Goal: Task Accomplishment & Management: Complete application form

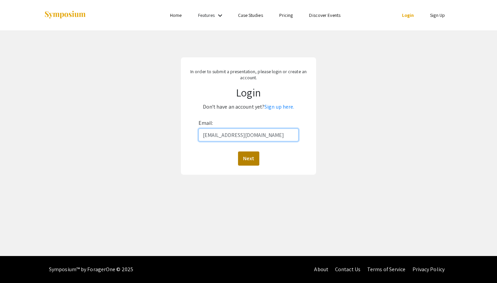
type input "[EMAIL_ADDRESS][DOMAIN_NAME]"
click at [257, 163] on button "Next" at bounding box center [248, 159] width 21 height 14
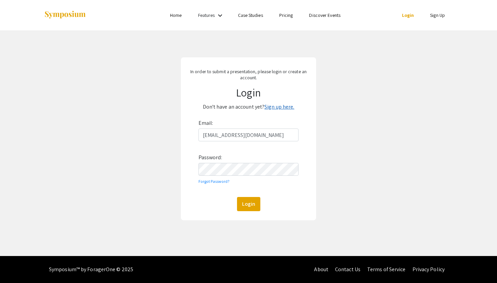
click at [279, 107] on link "Sign up here." at bounding box center [279, 106] width 30 height 7
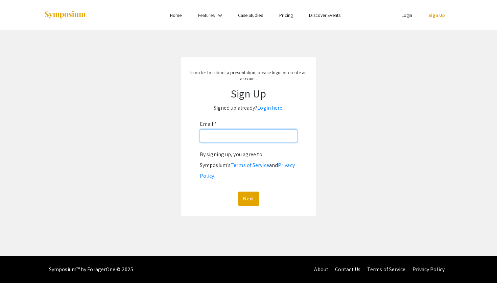
click at [233, 139] on input "Email: *" at bounding box center [248, 136] width 97 height 13
type input "[EMAIL_ADDRESS][DOMAIN_NAME]"
click at [249, 192] on button "Next" at bounding box center [248, 199] width 21 height 14
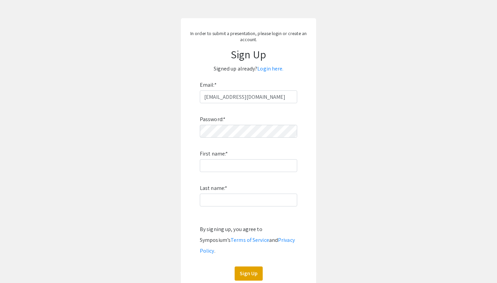
scroll to position [45, 0]
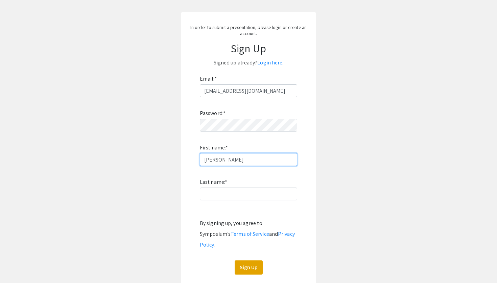
type input "[PERSON_NAME]"
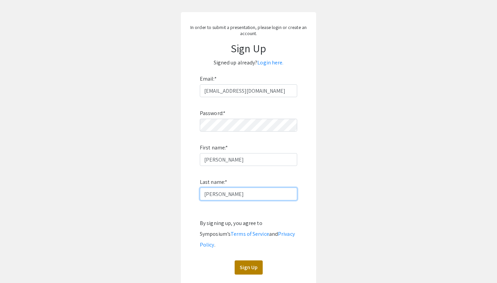
type input "[PERSON_NAME]"
click at [253, 261] on button "Sign Up" at bounding box center [248, 268] width 28 height 14
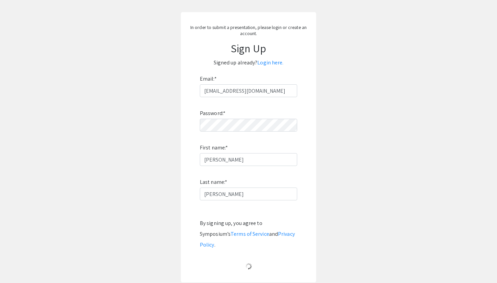
scroll to position [0, 0]
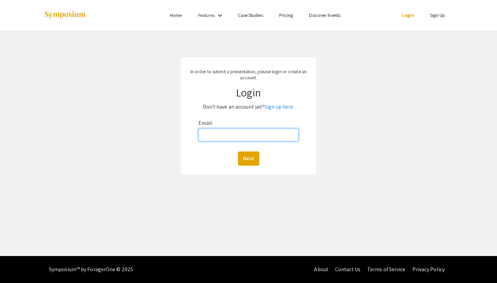
type input "[EMAIL_ADDRESS][DOMAIN_NAME]"
click at [248, 158] on button "Next" at bounding box center [248, 159] width 21 height 14
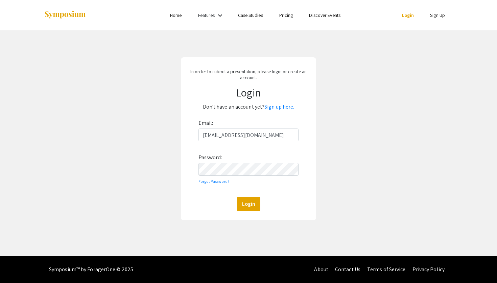
click at [248, 204] on button "Login" at bounding box center [248, 204] width 23 height 14
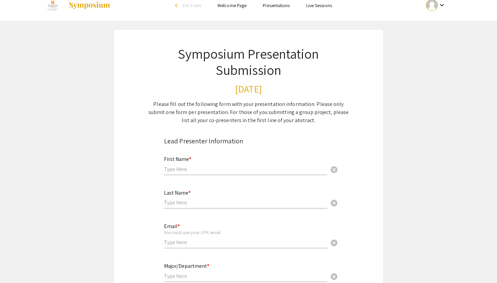
scroll to position [10, 0]
type input "[PERSON_NAME]"
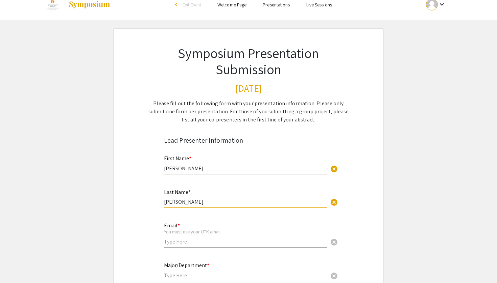
type input "[PERSON_NAME]"
click at [182, 235] on div "You must use your UTK email" at bounding box center [245, 232] width 163 height 6
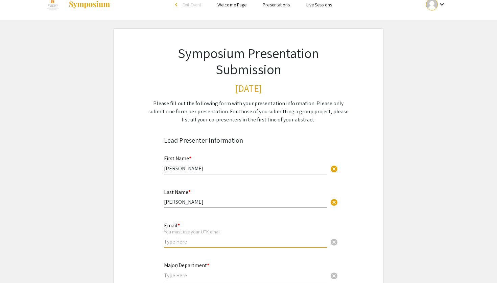
click at [178, 239] on input "email" at bounding box center [245, 241] width 163 height 7
type input "gaguila1"
type input "[EMAIL_ADDRESS][DOMAIN_NAME]"
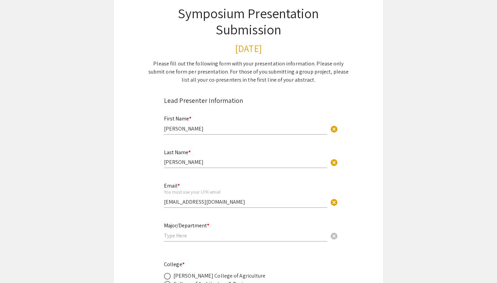
scroll to position [52, 0]
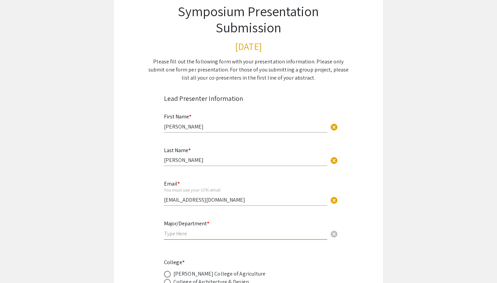
click at [189, 234] on input "text" at bounding box center [245, 233] width 163 height 7
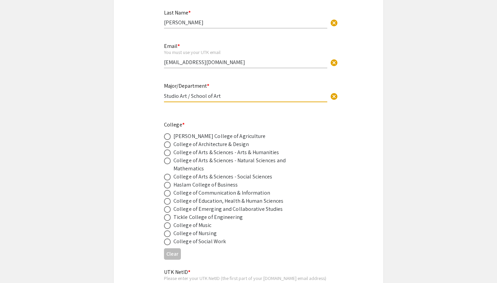
scroll to position [191, 0]
type input "Studio Art / School of Art"
click at [224, 154] on div "College of Arts & Sciences - Arts & Humanities" at bounding box center [226, 152] width 106 height 8
click at [170, 152] on span at bounding box center [167, 152] width 7 height 7
click at [170, 152] on input "radio" at bounding box center [167, 152] width 7 height 7
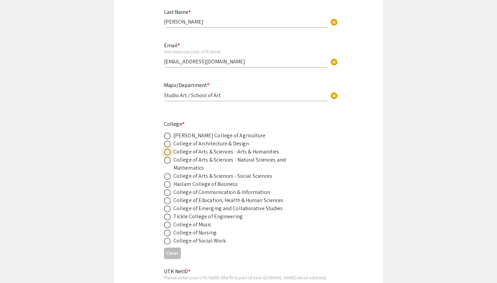
radio input "true"
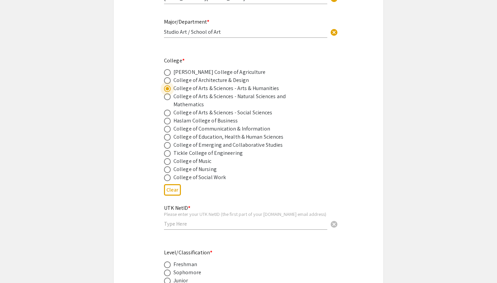
scroll to position [272, 0]
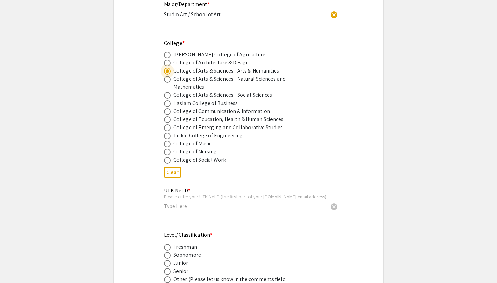
click at [181, 209] on input "text" at bounding box center [245, 206] width 163 height 7
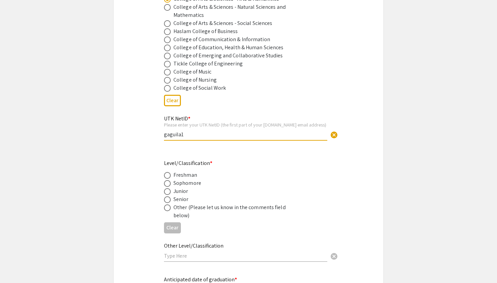
scroll to position [348, 0]
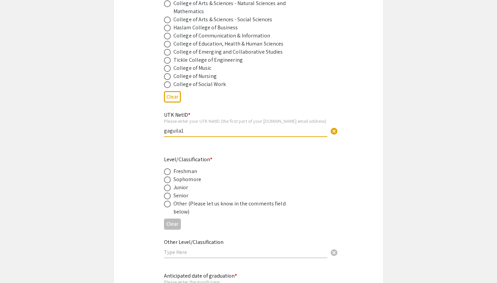
type input "gaguila1"
click at [169, 197] on span at bounding box center [167, 196] width 7 height 7
click at [169, 197] on input "radio" at bounding box center [167, 196] width 7 height 7
radio input "true"
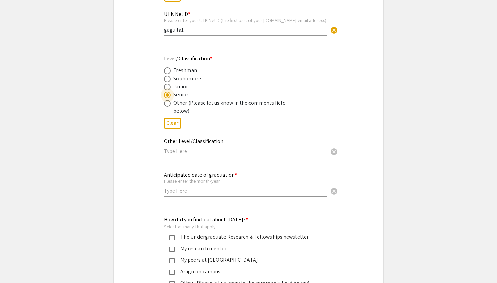
scroll to position [451, 0]
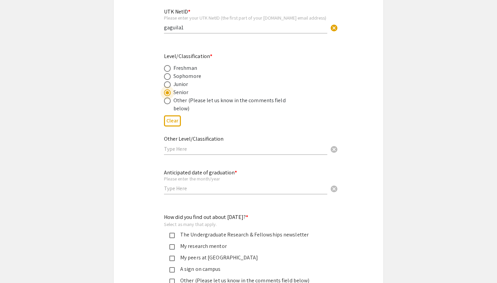
click at [186, 189] on input "text" at bounding box center [245, 188] width 163 height 7
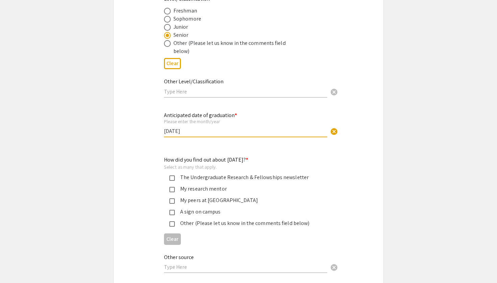
scroll to position [510, 0]
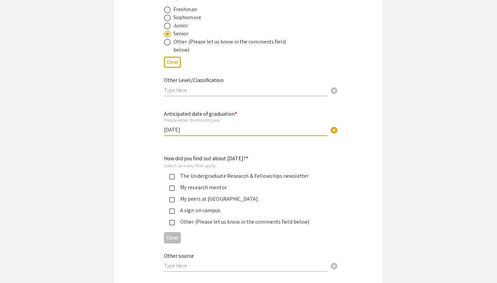
type input "[DATE]"
click at [200, 187] on div "My research mentor" at bounding box center [246, 188] width 142 height 8
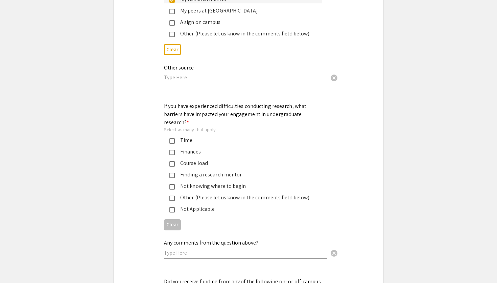
scroll to position [700, 0]
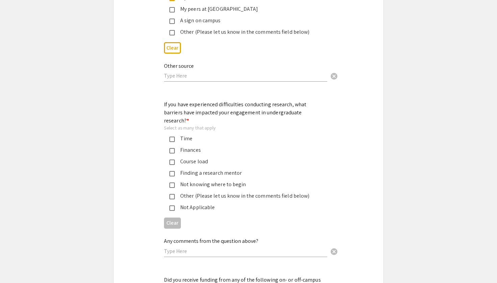
click at [202, 204] on div "Not Applicable" at bounding box center [246, 208] width 142 height 8
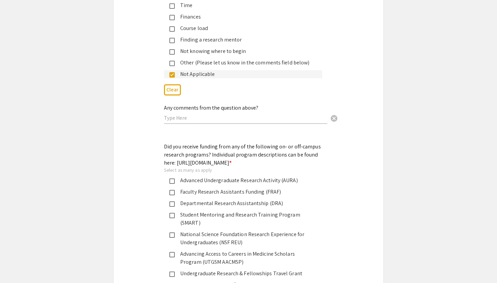
scroll to position [845, 0]
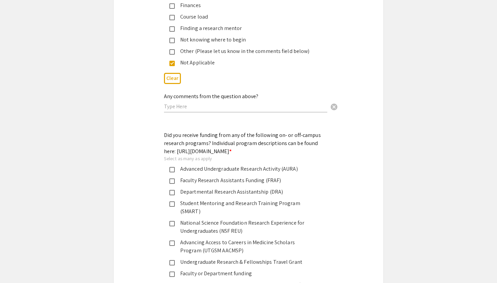
click at [189, 192] on div "Departmental Research Assistantship (DRA)" at bounding box center [246, 192] width 142 height 8
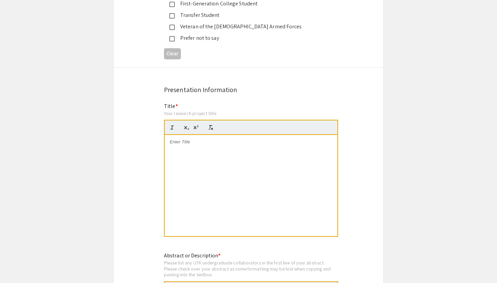
scroll to position [1280, 0]
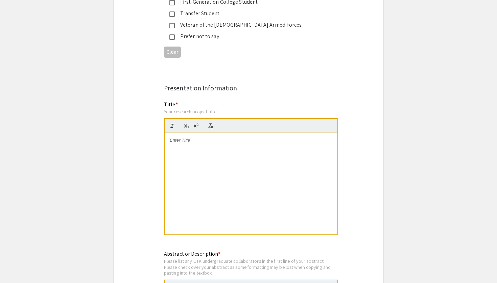
click at [201, 137] on p at bounding box center [251, 140] width 162 height 6
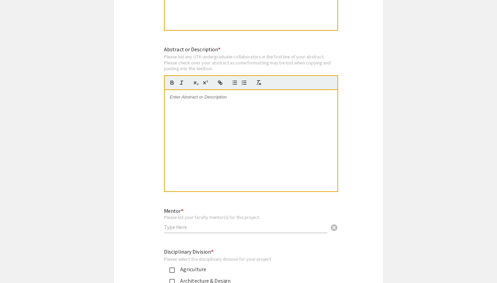
scroll to position [1485, 0]
click at [182, 224] on input "text" at bounding box center [245, 227] width 163 height 7
type input "[PERSON_NAME]"
click at [202, 90] on div at bounding box center [250, 140] width 173 height 101
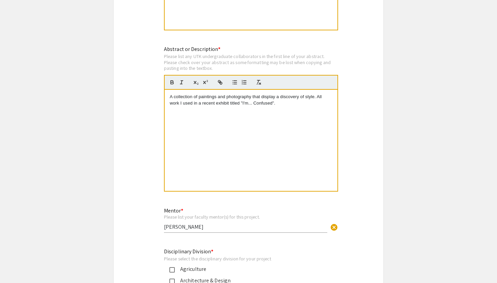
click at [280, 94] on p "A collection of paintings and photography that display a discovery of style. Al…" at bounding box center [251, 100] width 162 height 12
click at [279, 94] on p "A collection of paintings and photography that display a discovery of style. Al…" at bounding box center [251, 100] width 162 height 12
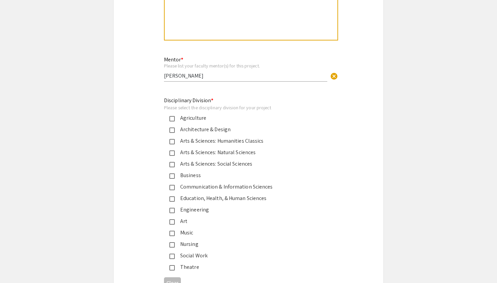
scroll to position [1637, 0]
click at [181, 217] on div "Art" at bounding box center [246, 221] width 142 height 8
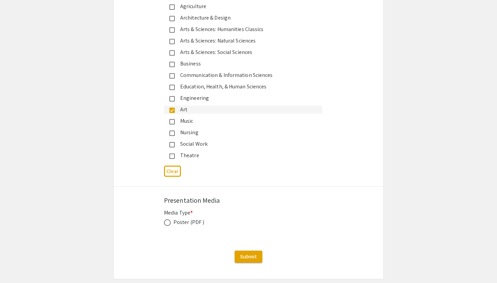
scroll to position [1750, 0]
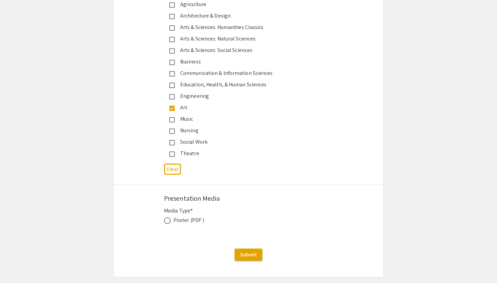
click at [168, 218] on span at bounding box center [167, 221] width 7 height 7
click at [168, 218] on input "radio" at bounding box center [167, 221] width 7 height 7
radio input "true"
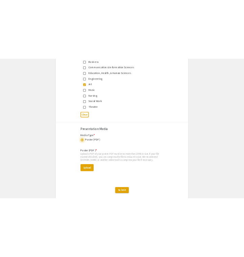
scroll to position [1806, 0]
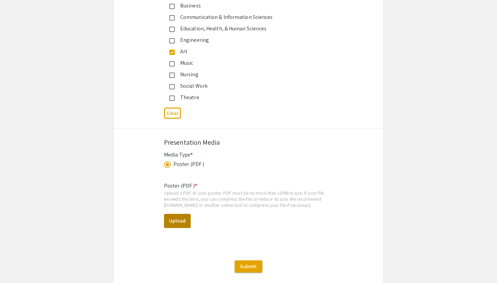
click at [177, 214] on button "Upload" at bounding box center [177, 221] width 27 height 14
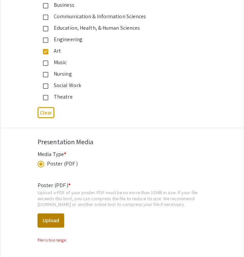
click at [46, 213] on button "Upload" at bounding box center [50, 220] width 27 height 14
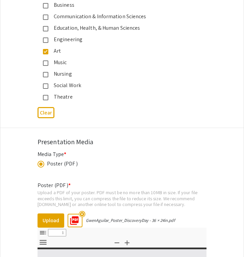
select select "custom"
type input "0"
select select "custom"
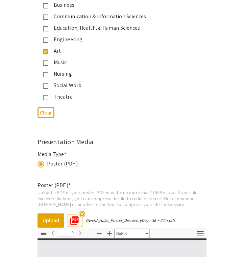
type input "1"
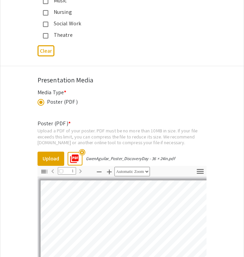
select select "auto"
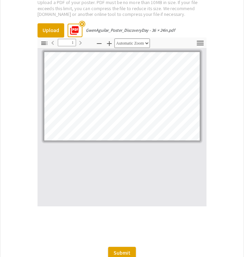
scroll to position [1965, 0]
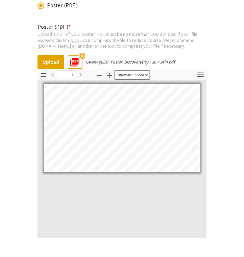
click at [83, 52] on mat-icon "highlight_off" at bounding box center [82, 55] width 6 height 6
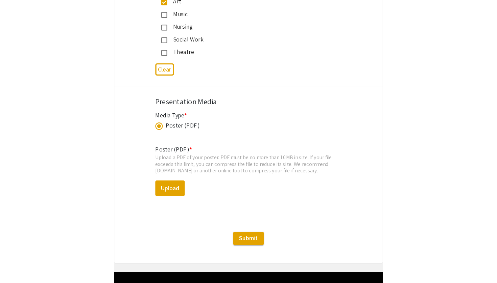
scroll to position [1830, 0]
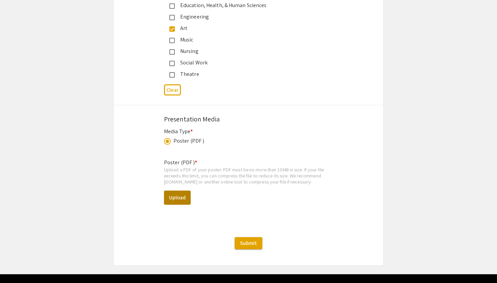
click at [183, 191] on button "Upload" at bounding box center [177, 198] width 27 height 14
select select "custom"
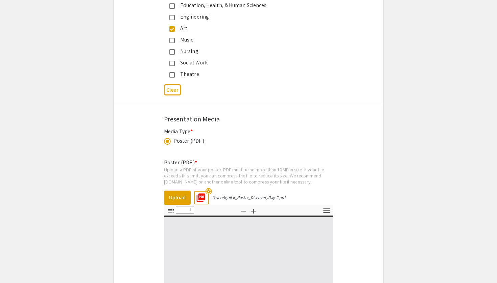
type input "0"
select select "custom"
type input "1"
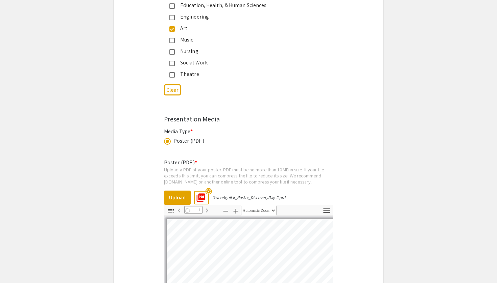
select select "auto"
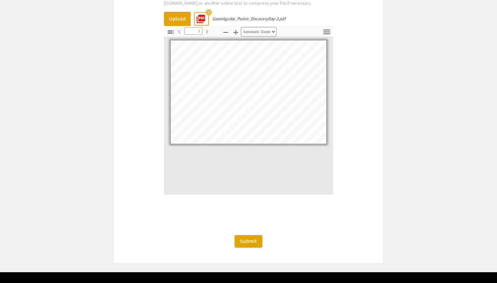
scroll to position [2008, 0]
click at [247, 238] on span "Submit" at bounding box center [248, 241] width 17 height 7
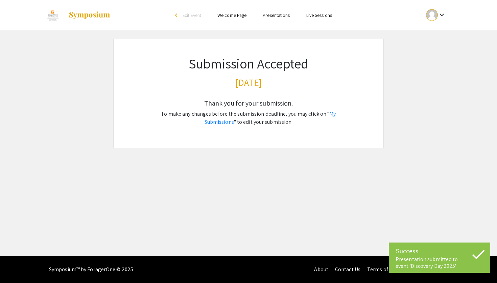
scroll to position [0, 0]
